Goal: Task Accomplishment & Management: Complete application form

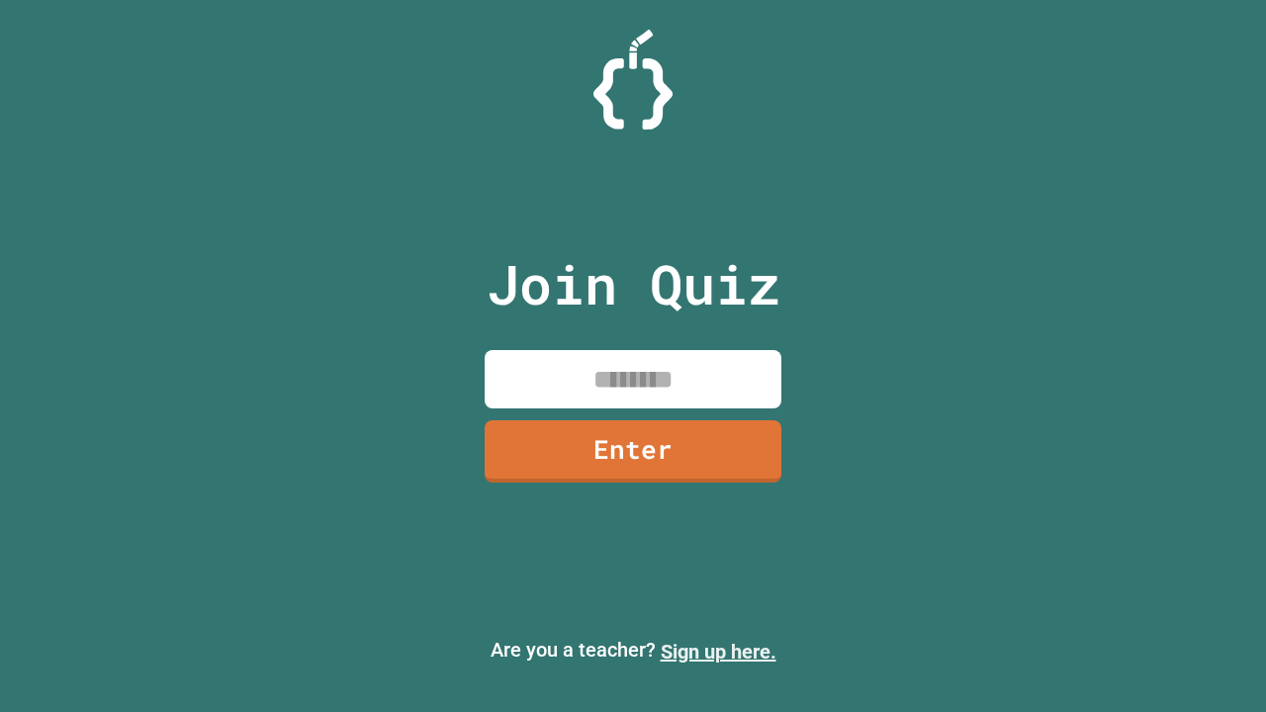
click at [718, 652] on link "Sign up here." at bounding box center [719, 652] width 116 height 24
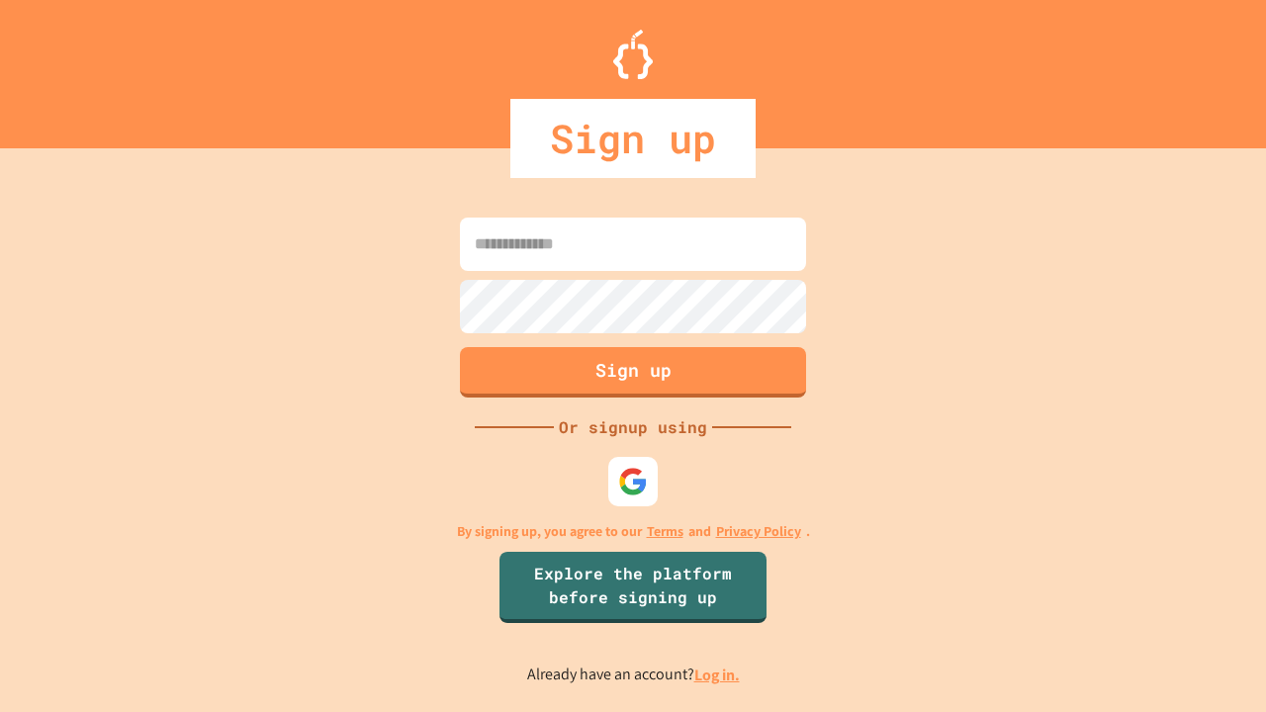
click at [718, 675] on link "Log in." at bounding box center [717, 675] width 46 height 21
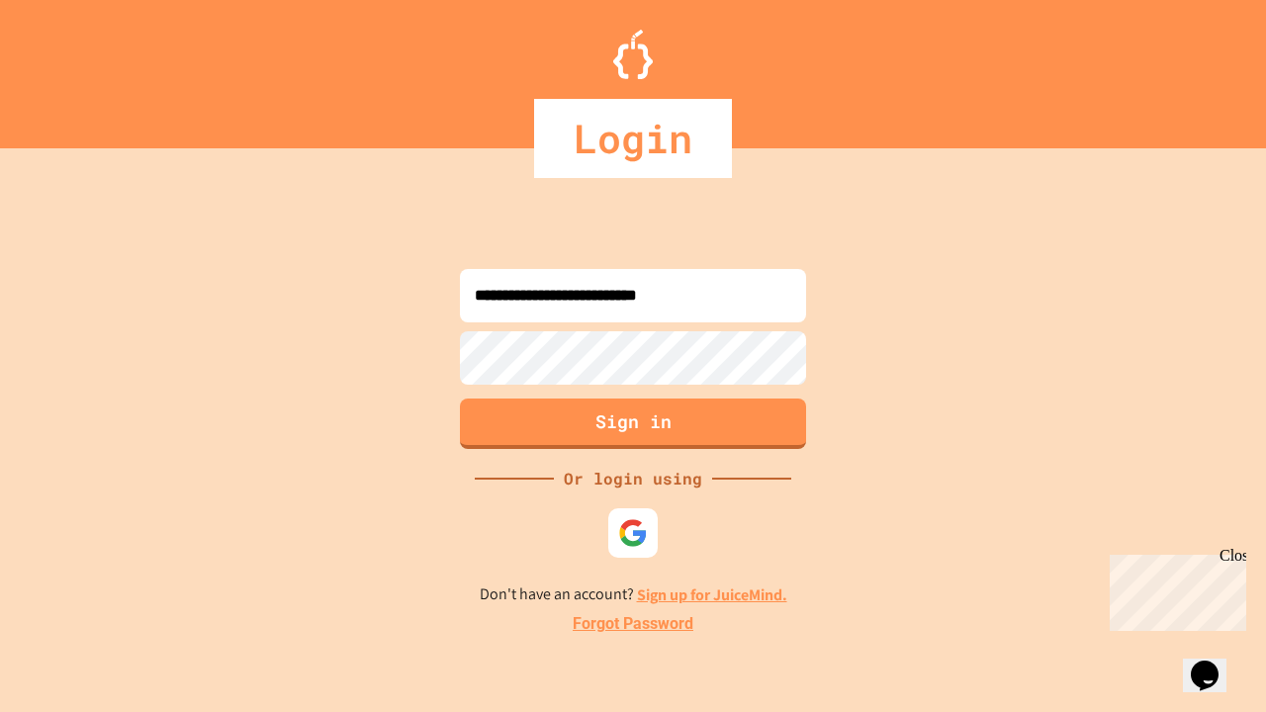
type input "**********"
